Goal: Information Seeking & Learning: Learn about a topic

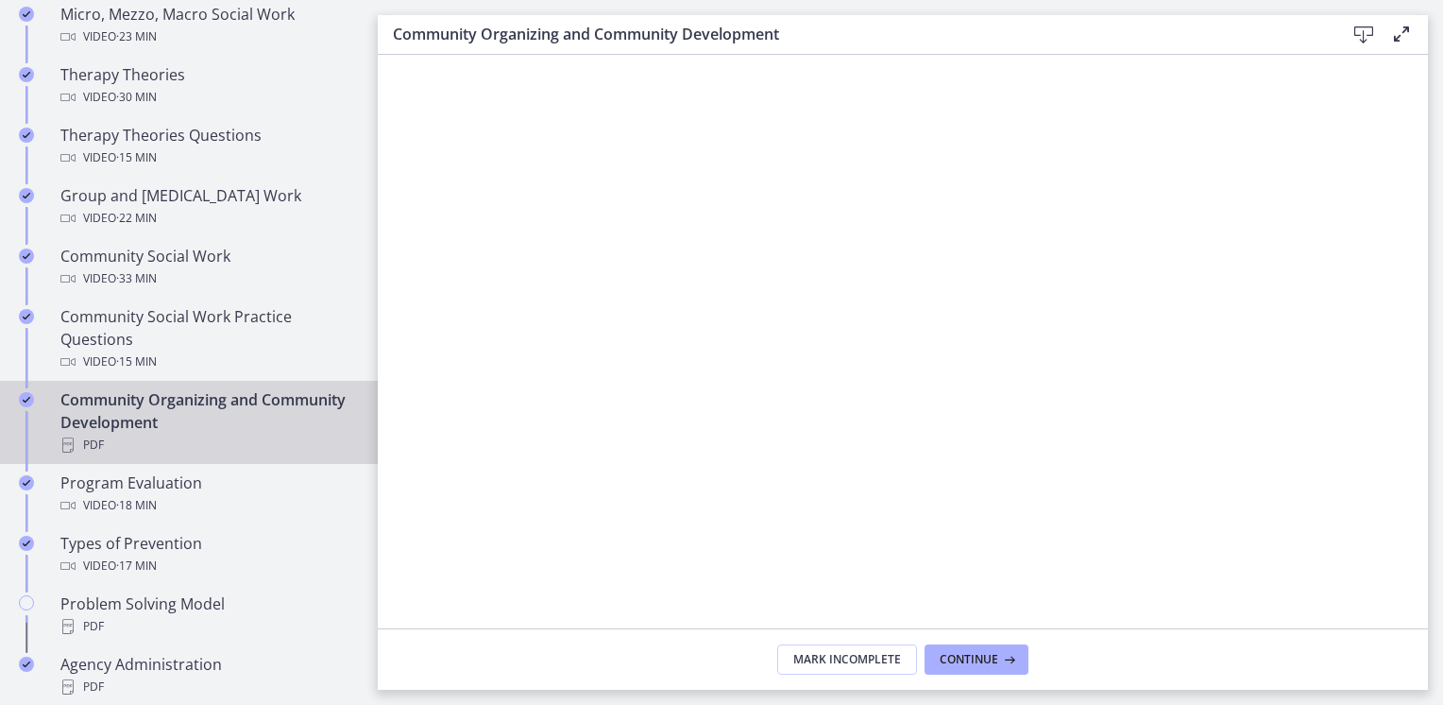
scroll to position [944, 0]
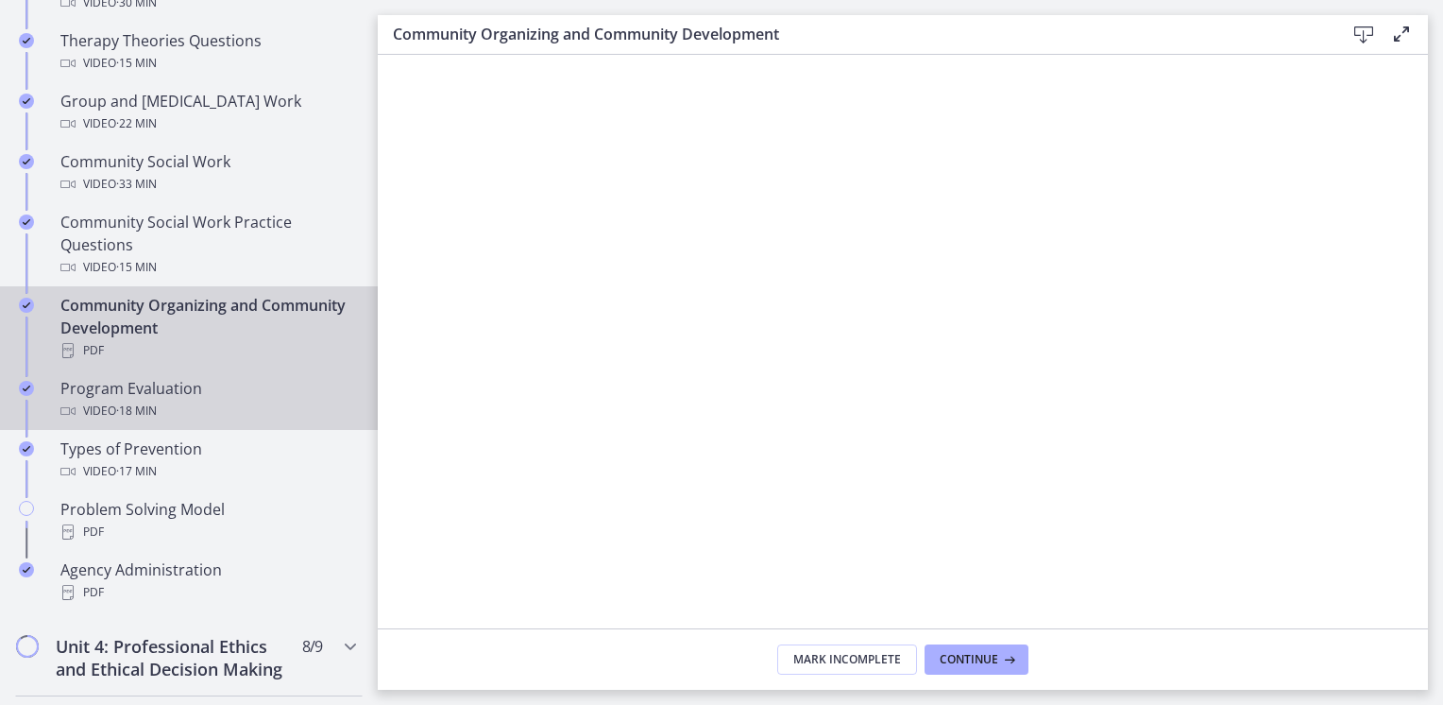
click at [253, 414] on div "Video · 18 min" at bounding box center [207, 410] width 295 height 23
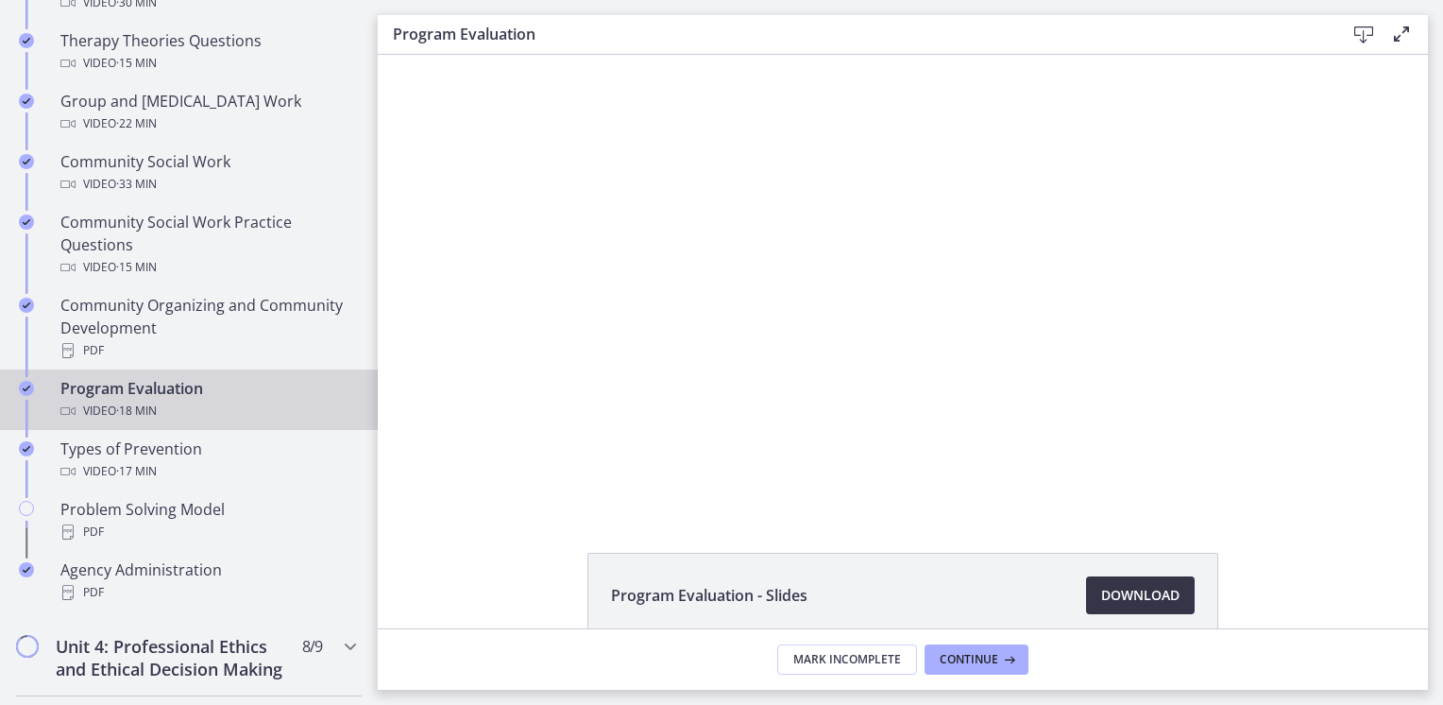
click at [1171, 584] on span "Download Opens in a new window" at bounding box center [1140, 595] width 78 height 23
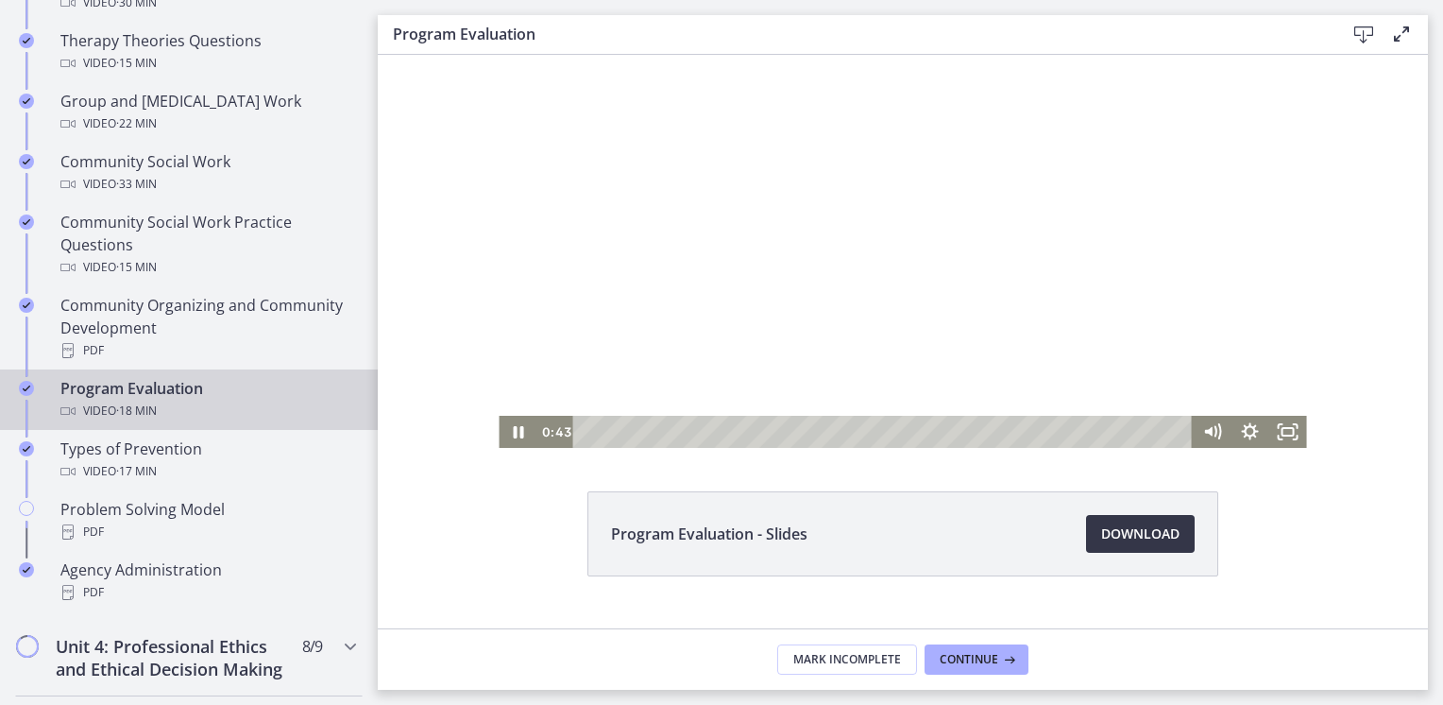
scroll to position [98, 0]
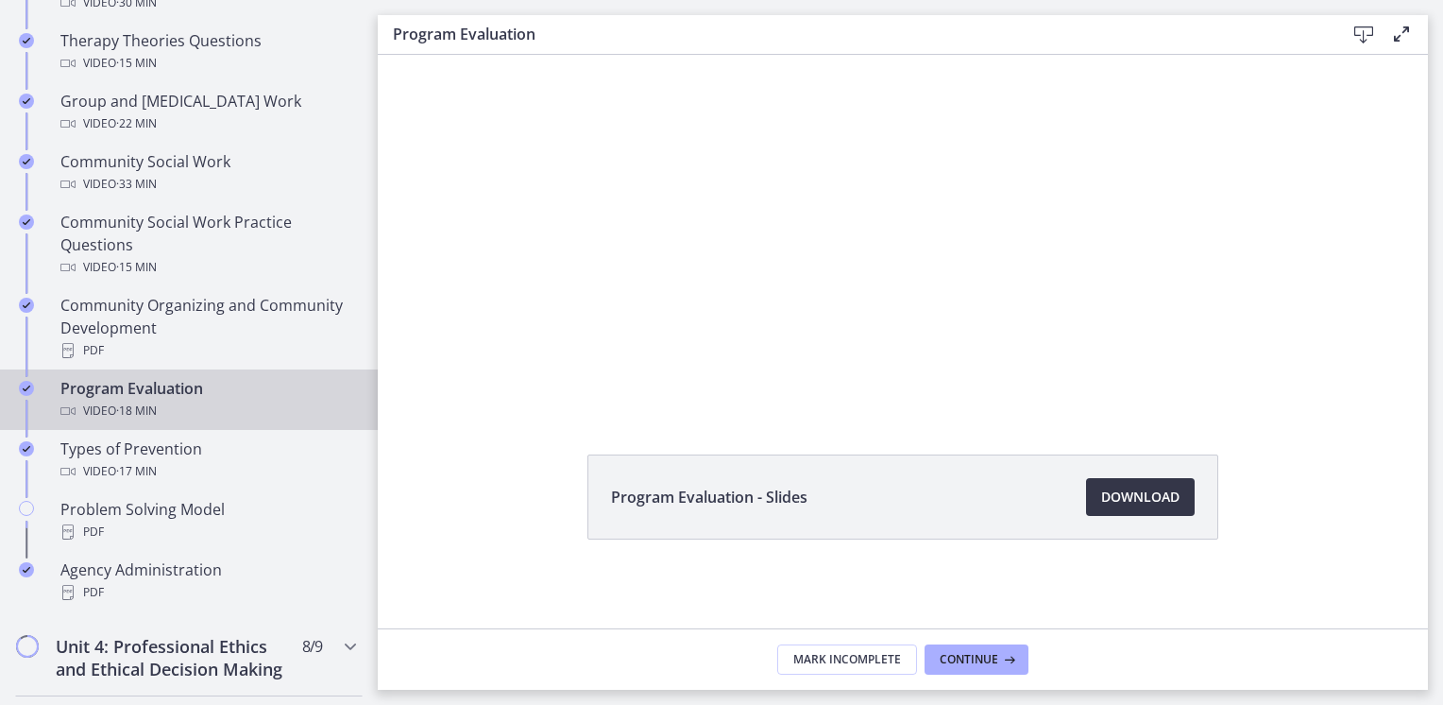
click at [1108, 495] on span "Download Opens in a new window" at bounding box center [1140, 496] width 78 height 23
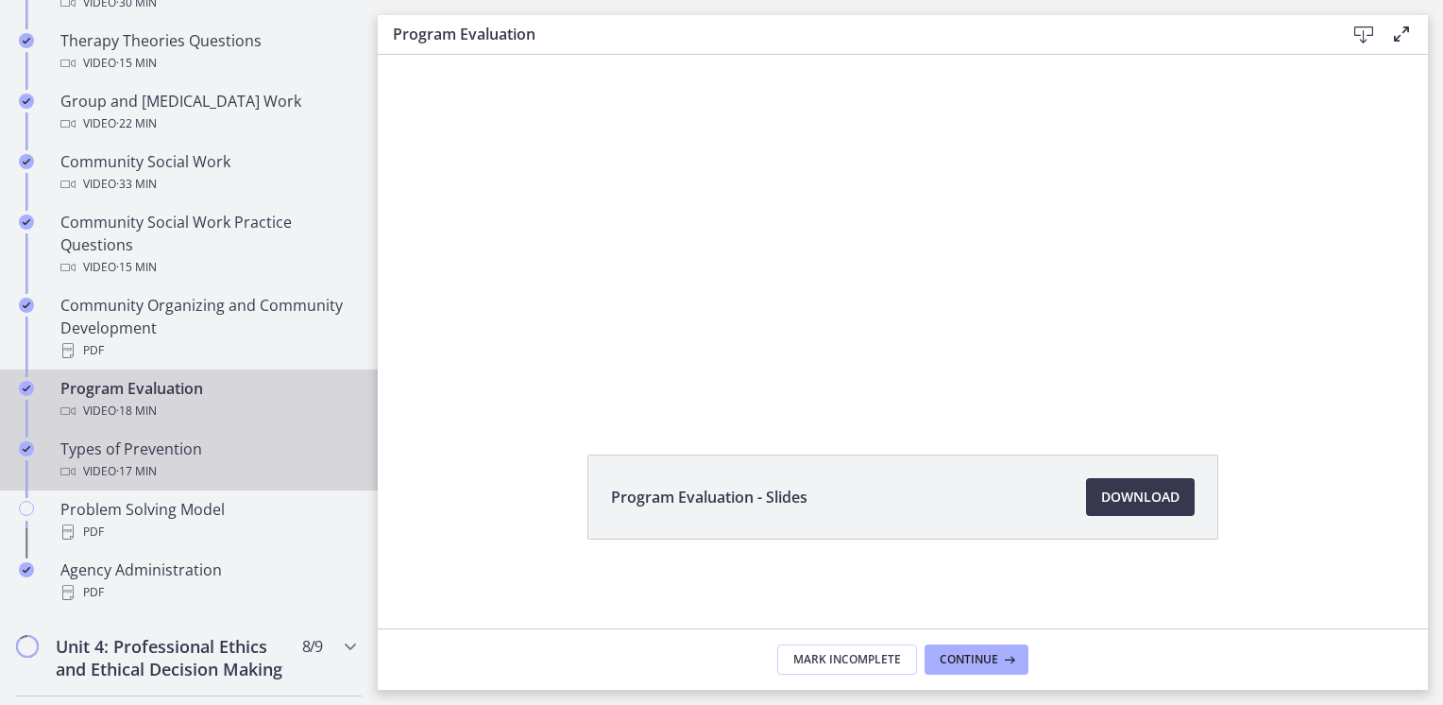
click at [208, 455] on div "Types of Prevention Video · 17 min" at bounding box center [207, 459] width 295 height 45
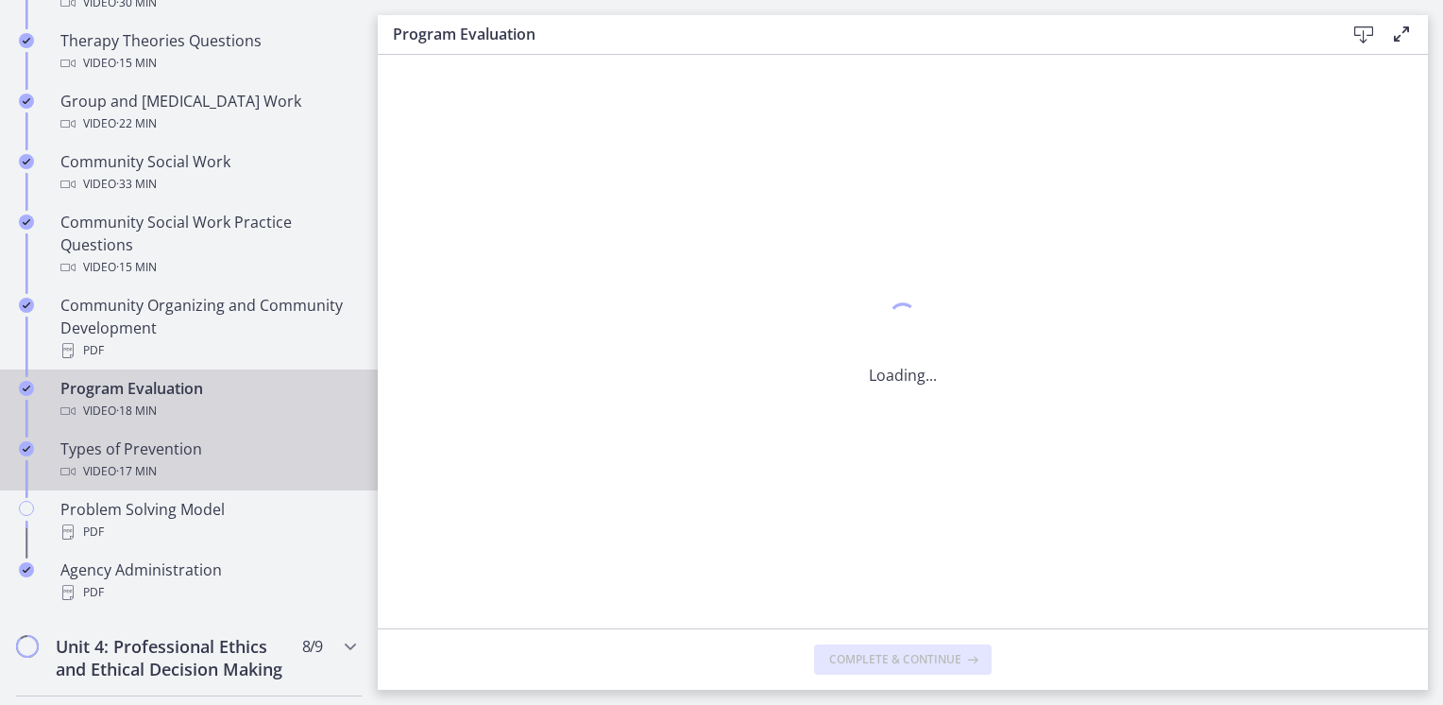
scroll to position [0, 0]
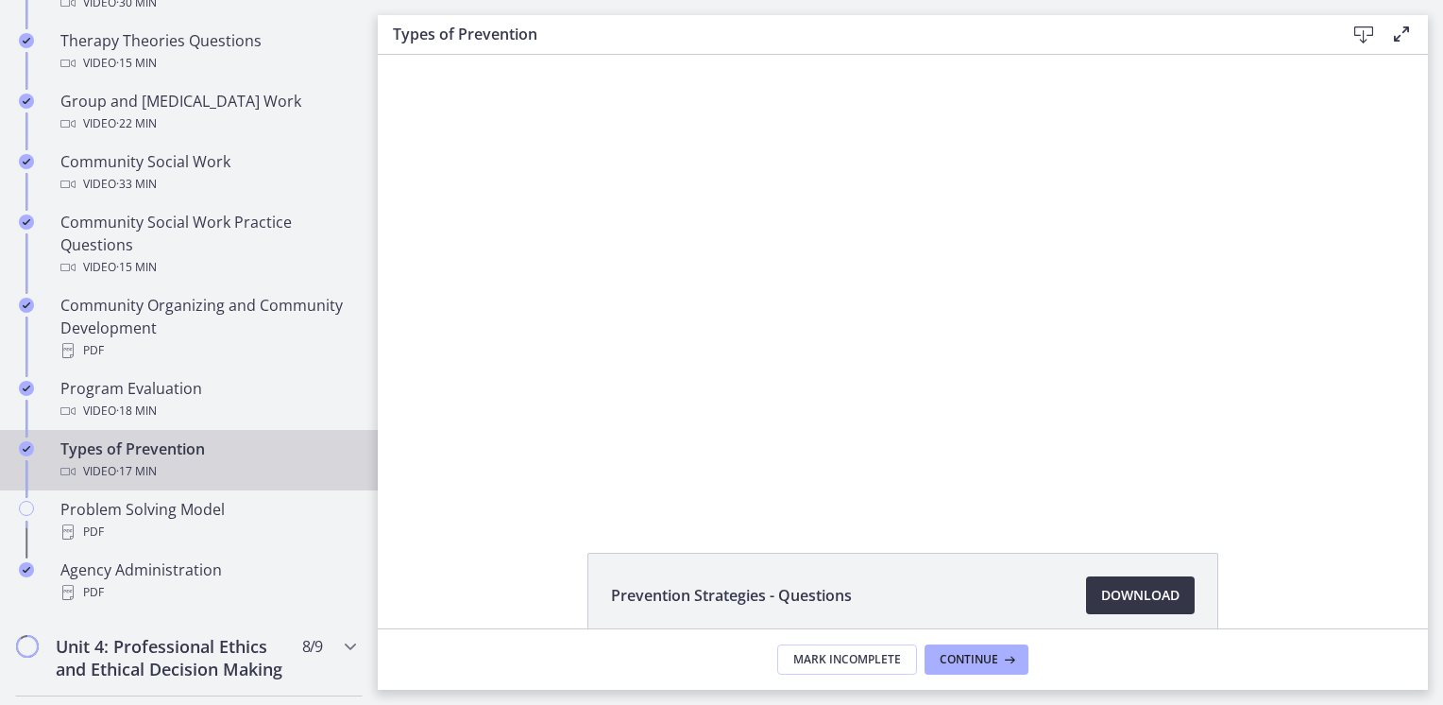
click at [1176, 611] on link "Download Opens in a new window" at bounding box center [1140, 595] width 109 height 38
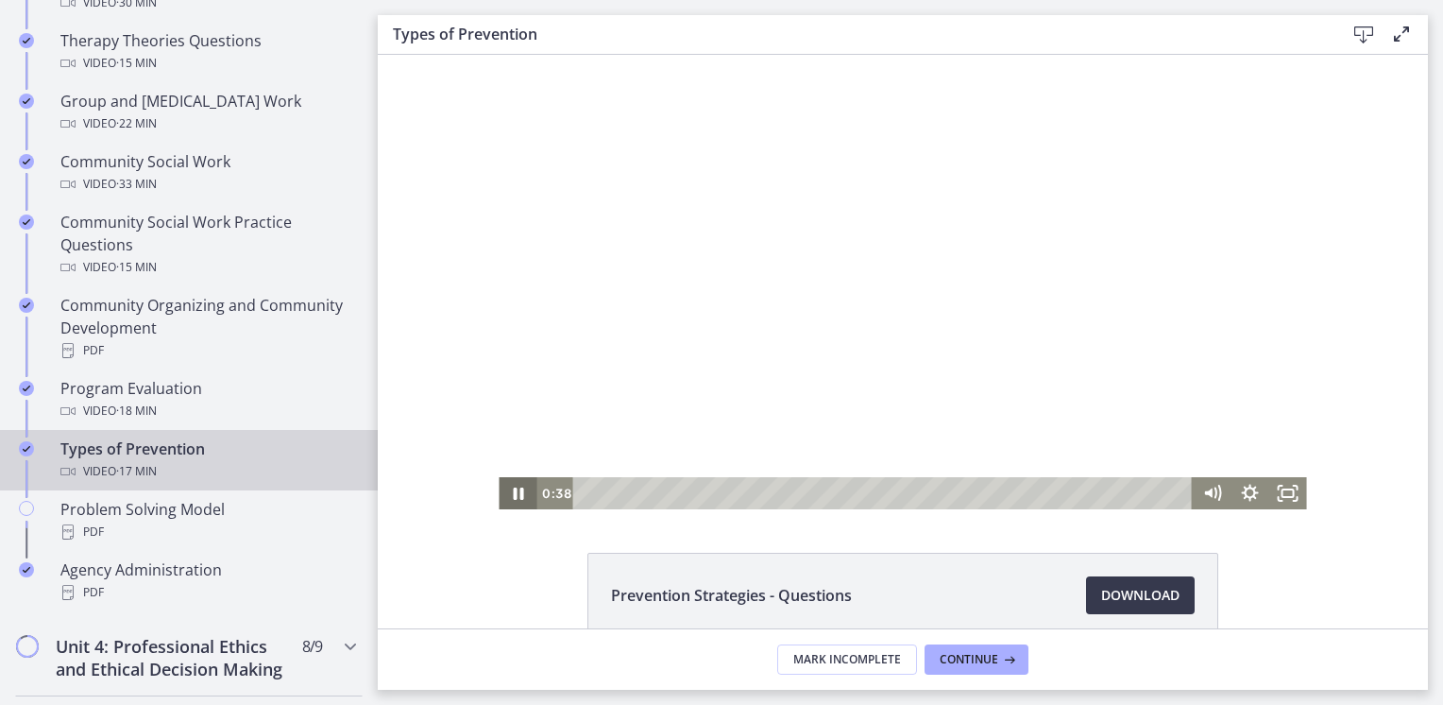
click at [524, 501] on icon "Pause" at bounding box center [518, 493] width 38 height 32
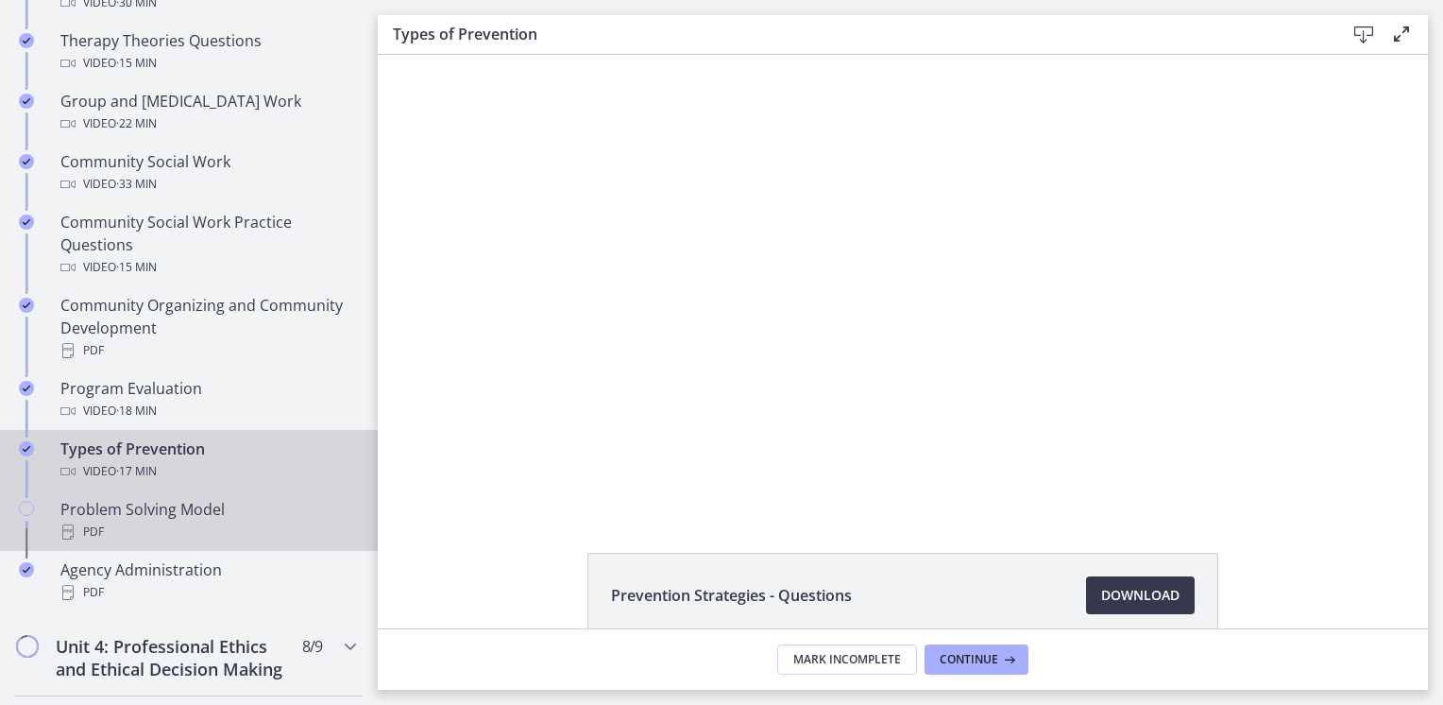
click at [215, 512] on div "Problem Solving Model PDF" at bounding box center [207, 520] width 295 height 45
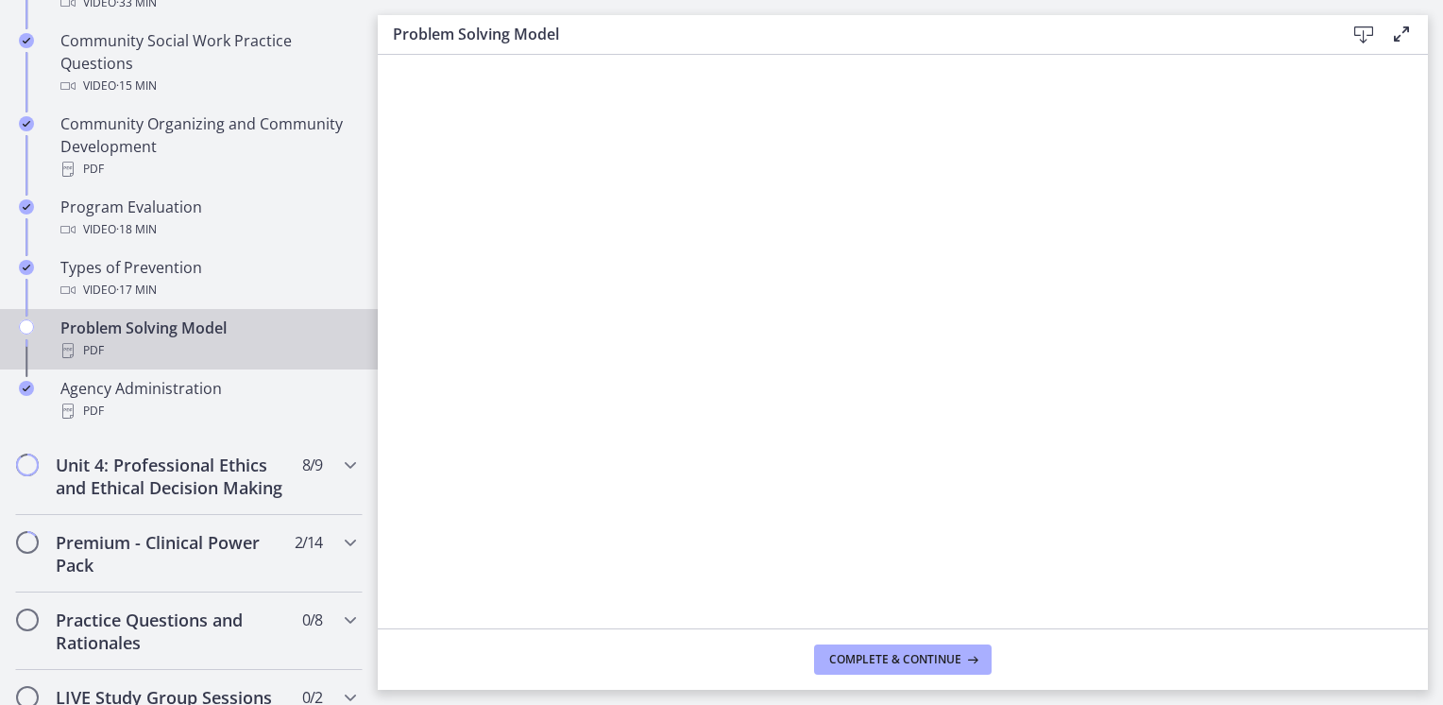
scroll to position [1133, 0]
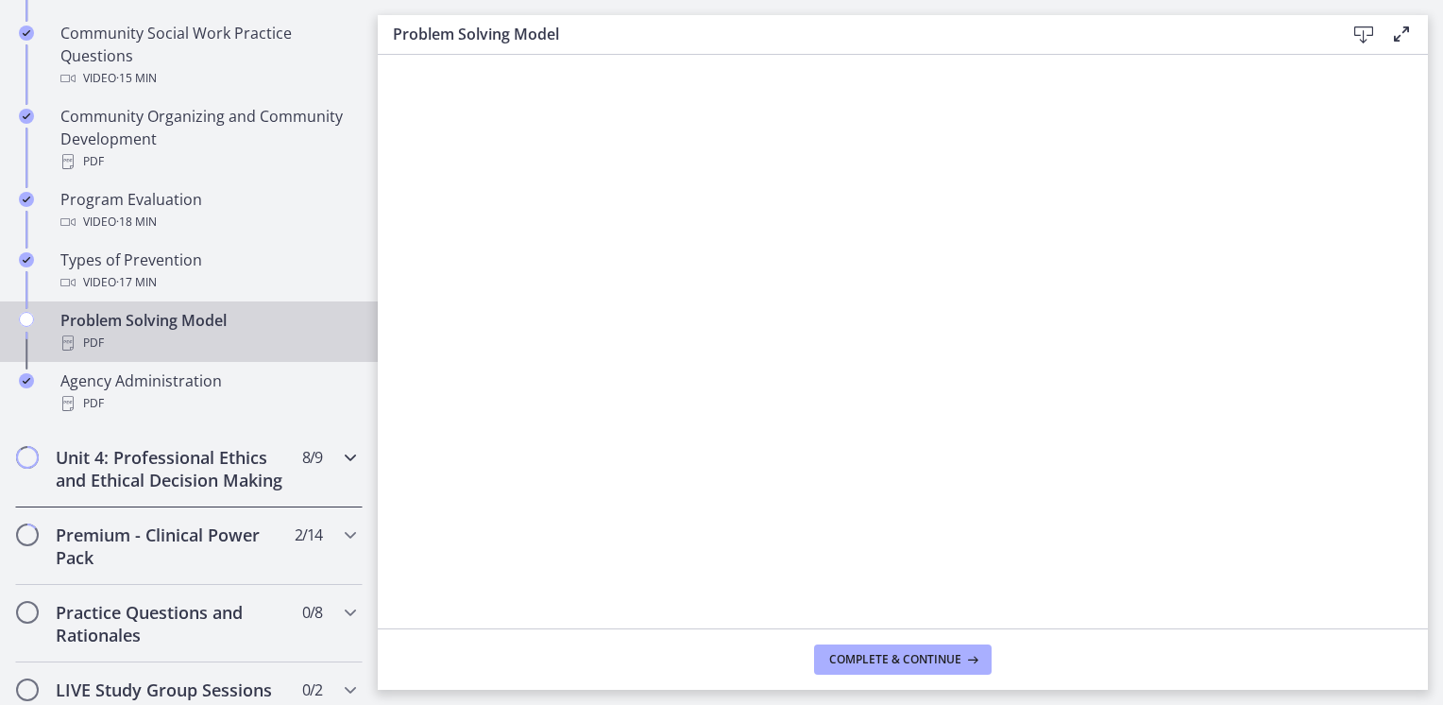
click at [344, 459] on icon "Chapters" at bounding box center [350, 457] width 23 height 23
